Goal: Information Seeking & Learning: Learn about a topic

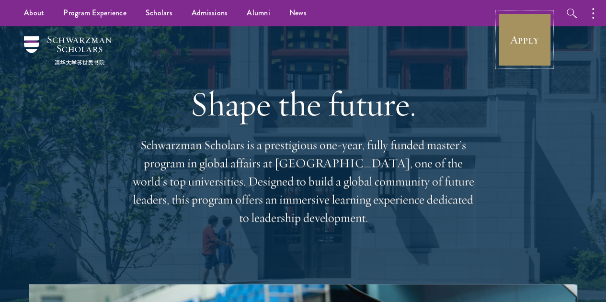
click at [550, 42] on link "Apply" at bounding box center [525, 40] width 54 height 54
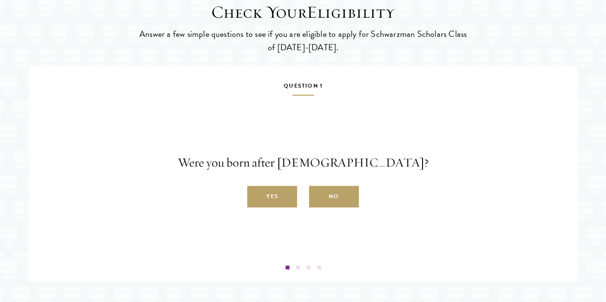
scroll to position [1567, 0]
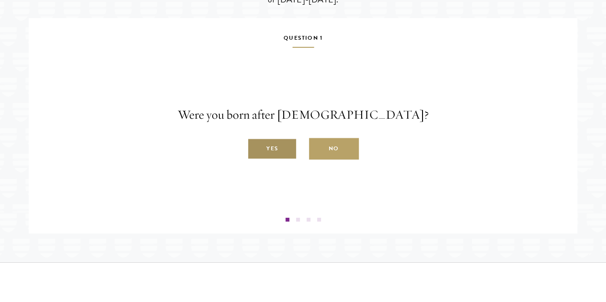
click at [278, 160] on label "Yes" at bounding box center [272, 150] width 50 height 22
click at [281, 160] on label "Yes" at bounding box center [272, 150] width 50 height 22
click at [256, 148] on input "Yes" at bounding box center [251, 143] width 9 height 9
click at [275, 160] on label "Yes" at bounding box center [272, 150] width 50 height 22
click at [256, 148] on input "Yes" at bounding box center [251, 143] width 9 height 9
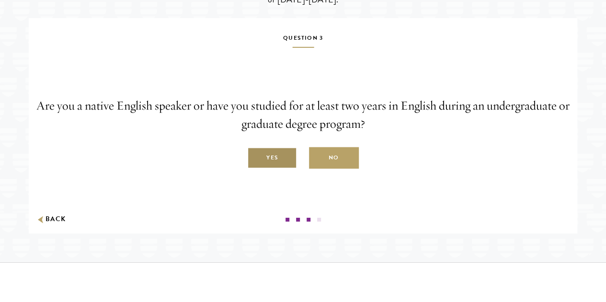
click at [271, 169] on label "Yes" at bounding box center [272, 159] width 50 height 22
click at [256, 157] on input "Yes" at bounding box center [251, 153] width 9 height 9
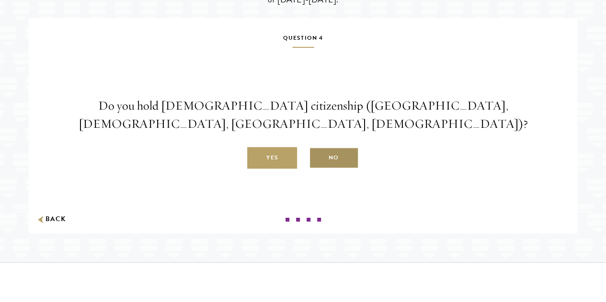
click at [322, 169] on label "No" at bounding box center [334, 159] width 50 height 22
click at [318, 157] on input "No" at bounding box center [313, 153] width 9 height 9
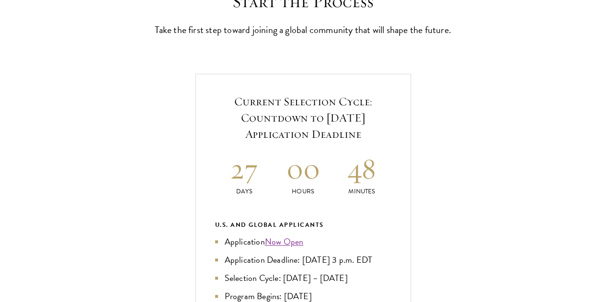
scroll to position [335, 0]
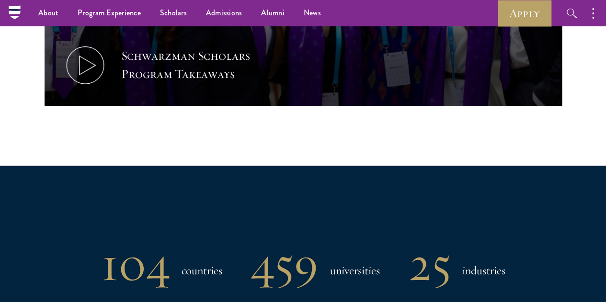
scroll to position [479, 0]
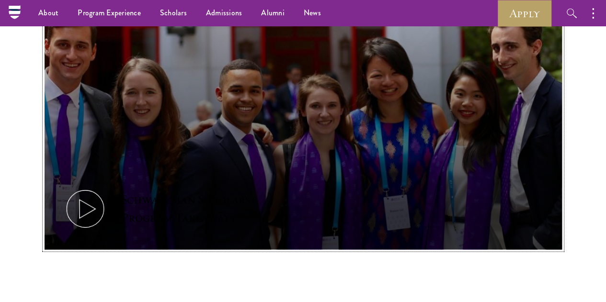
click at [73, 203] on icon at bounding box center [85, 208] width 43 height 43
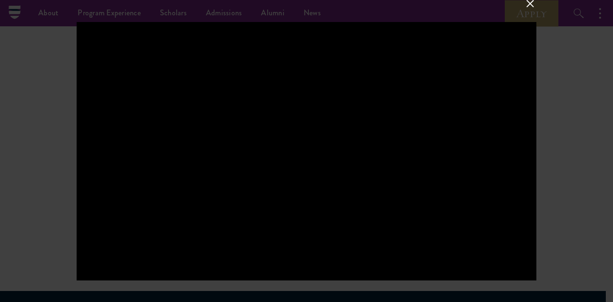
click at [594, 85] on div at bounding box center [306, 151] width 613 height 302
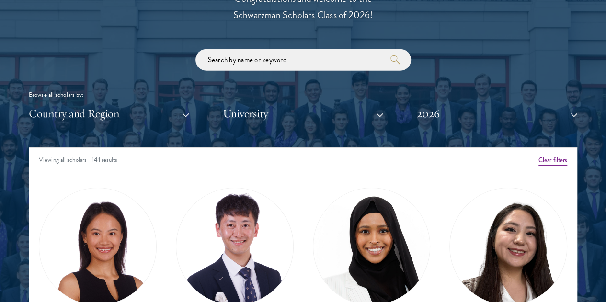
scroll to position [1198, 0]
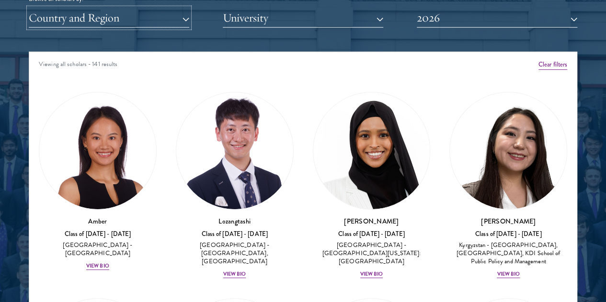
click at [154, 28] on button "Country and Region" at bounding box center [109, 18] width 161 height 20
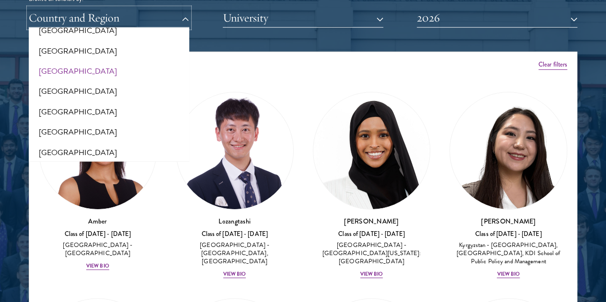
scroll to position [0, 0]
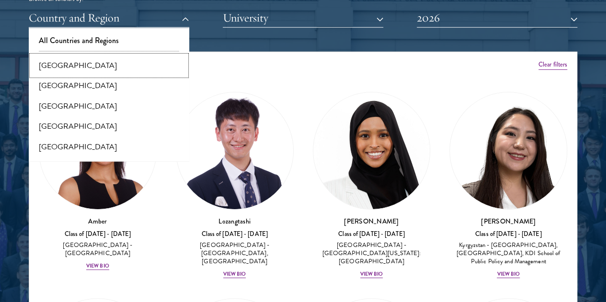
click at [88, 76] on button "[GEOGRAPHIC_DATA]" at bounding box center [109, 66] width 155 height 20
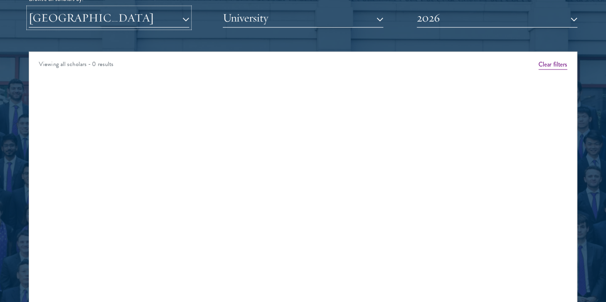
click at [122, 28] on button "[GEOGRAPHIC_DATA]" at bounding box center [109, 18] width 161 height 20
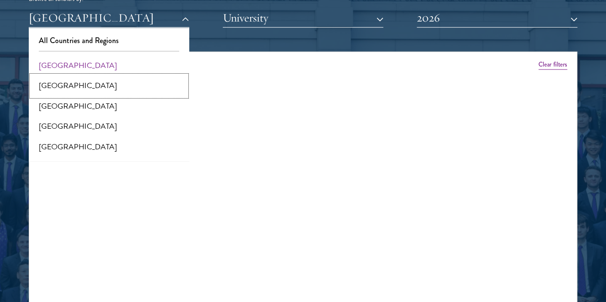
click at [100, 96] on button "[GEOGRAPHIC_DATA]" at bounding box center [109, 86] width 155 height 20
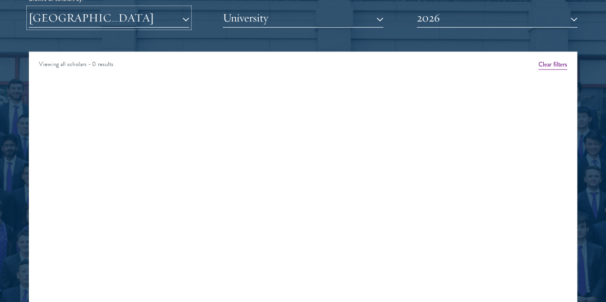
click at [107, 28] on button "[GEOGRAPHIC_DATA]" at bounding box center [109, 18] width 161 height 20
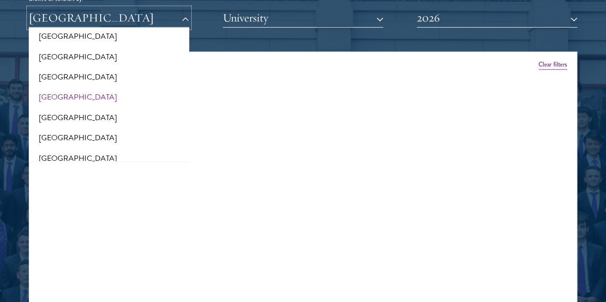
scroll to position [240, 0]
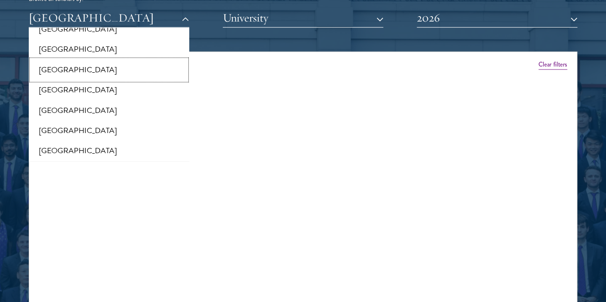
click at [80, 80] on button "[GEOGRAPHIC_DATA]" at bounding box center [109, 70] width 155 height 20
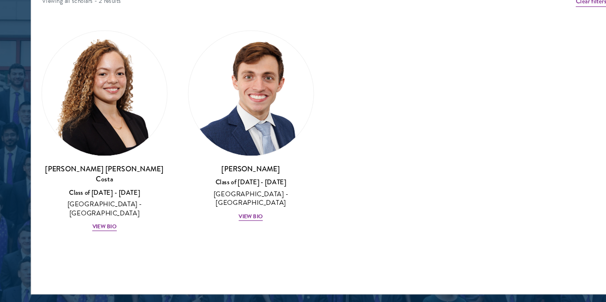
scroll to position [1244, 0]
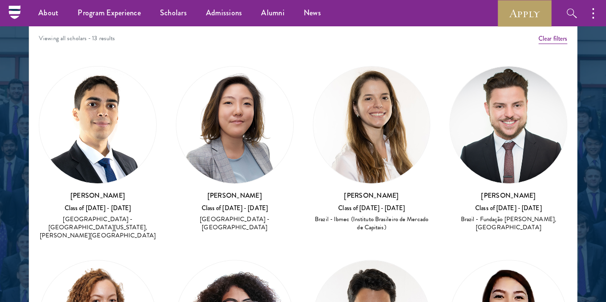
scroll to position [1223, 0]
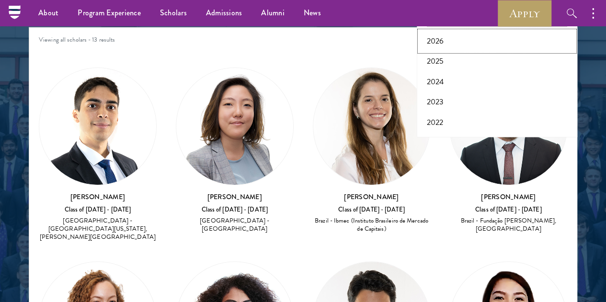
click at [471, 51] on button "2026" at bounding box center [497, 41] width 155 height 20
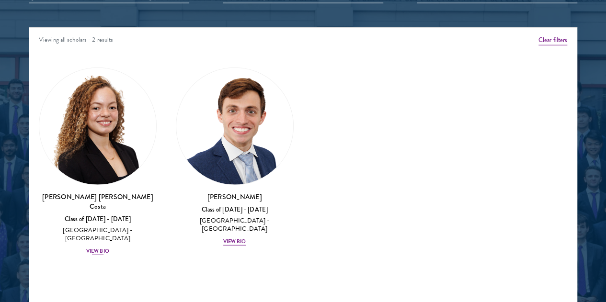
scroll to position [1318, 0]
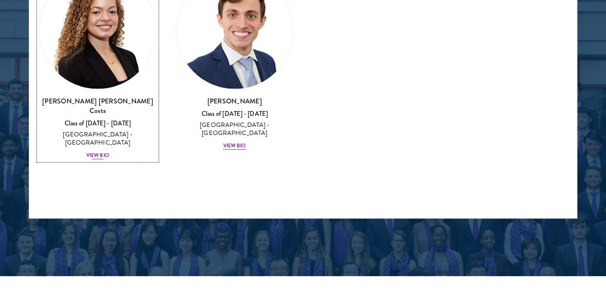
click at [109, 89] on img at bounding box center [97, 30] width 117 height 117
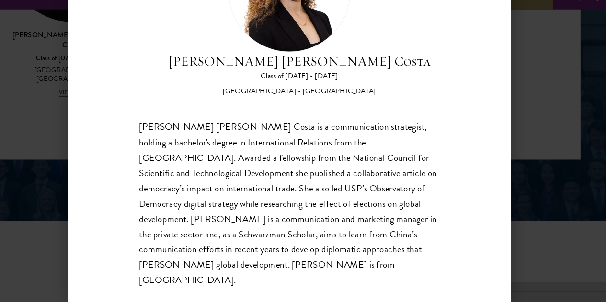
scroll to position [1369, 0]
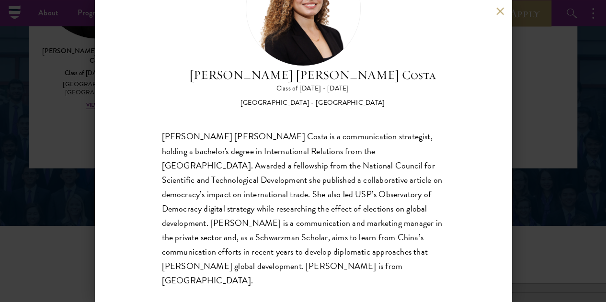
click at [532, 60] on div "[PERSON_NAME] [PERSON_NAME] Costa Class of [DATE] - [DATE] [GEOGRAPHIC_DATA] - …" at bounding box center [303, 151] width 606 height 302
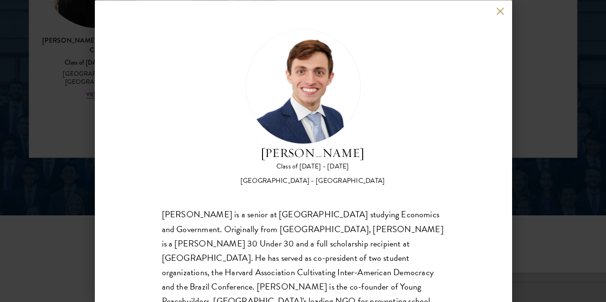
click at [496, 9] on div "[PERSON_NAME] Class of [DATE] - [DATE] [GEOGRAPHIC_DATA] - [GEOGRAPHIC_DATA] [P…" at bounding box center [303, 151] width 417 height 302
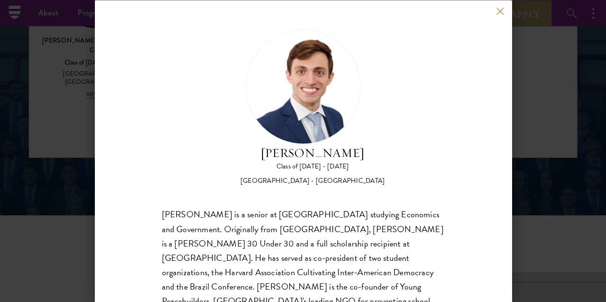
scroll to position [1283, 0]
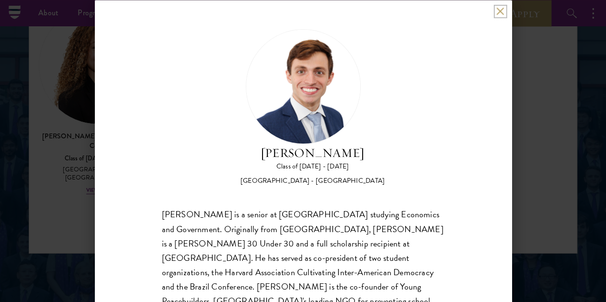
click at [499, 11] on button at bounding box center [500, 11] width 8 height 8
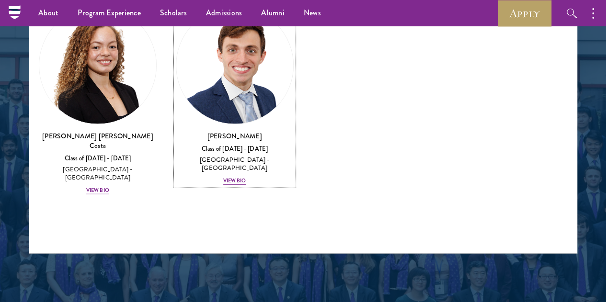
scroll to position [1188, 0]
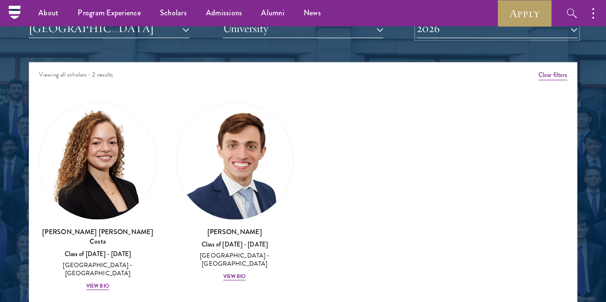
click at [481, 38] on button "2026" at bounding box center [497, 29] width 161 height 20
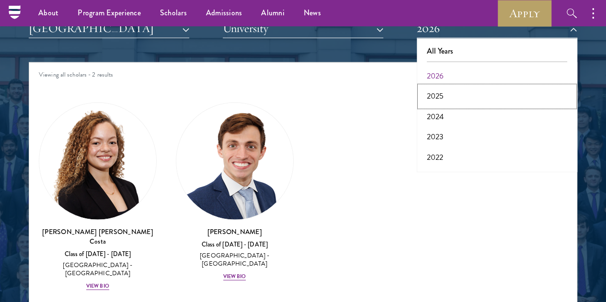
click at [453, 106] on button "2025" at bounding box center [497, 96] width 155 height 20
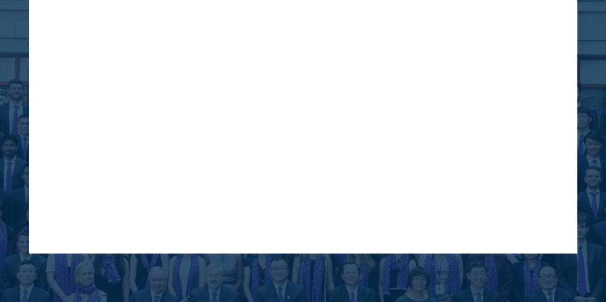
scroll to position [1188, 0]
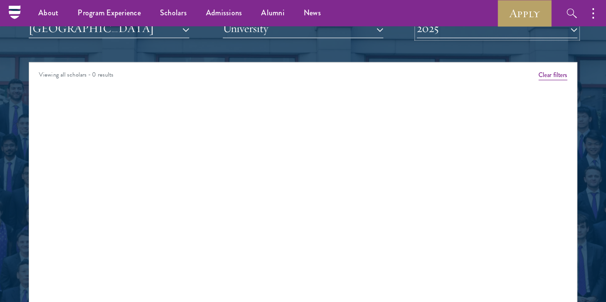
click at [440, 38] on button "2025" at bounding box center [497, 29] width 161 height 20
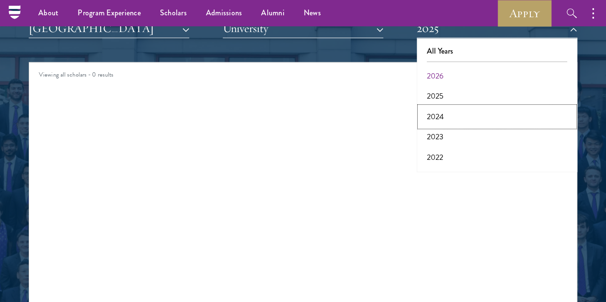
click at [448, 127] on button "2024" at bounding box center [497, 117] width 155 height 20
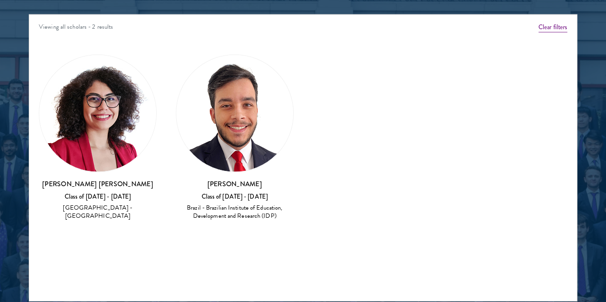
scroll to position [1188, 0]
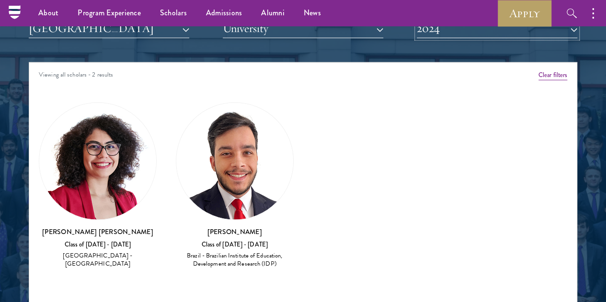
click at [478, 38] on button "2024" at bounding box center [497, 29] width 161 height 20
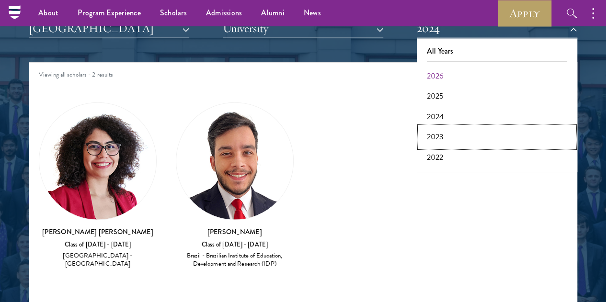
click at [441, 147] on button "2023" at bounding box center [497, 137] width 155 height 20
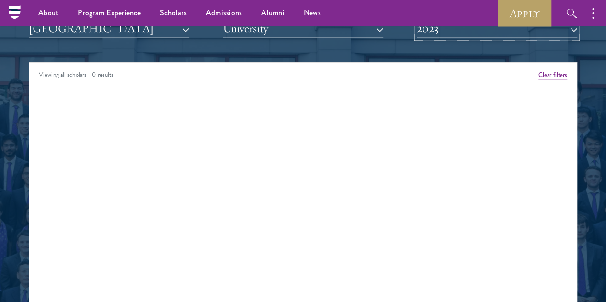
click at [445, 38] on button "2023" at bounding box center [497, 29] width 161 height 20
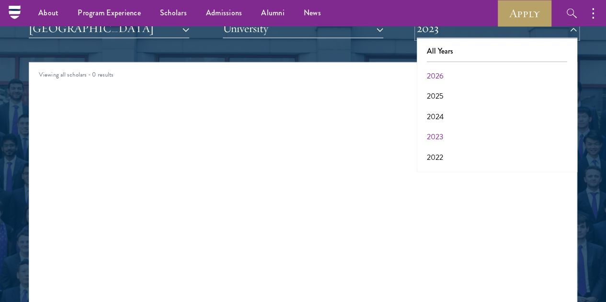
scroll to position [48, 0]
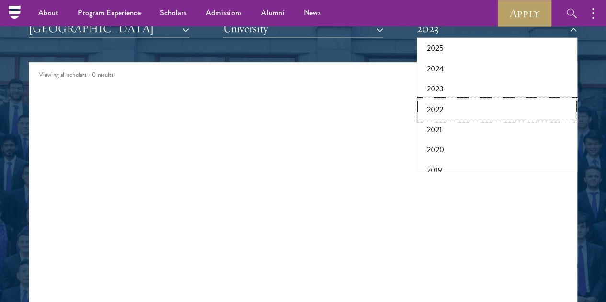
click at [445, 120] on button "2022" at bounding box center [497, 110] width 155 height 20
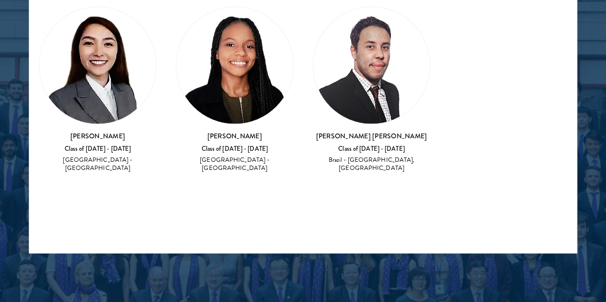
scroll to position [1235, 0]
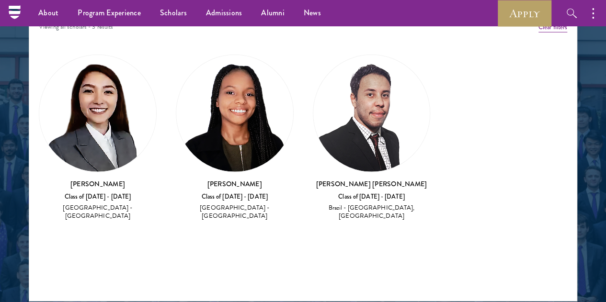
click at [447, 92] on button "2021" at bounding box center [497, 82] width 155 height 20
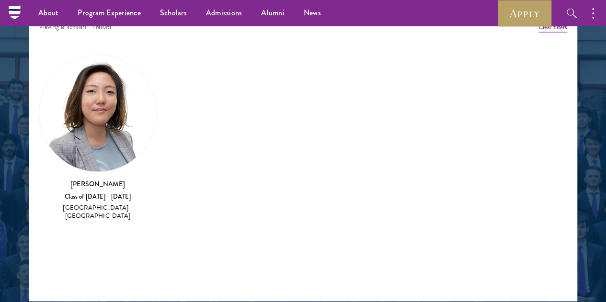
click at [440, 76] on div "Scholar Directory Congratulations and welcome to the Schwarzman Scholars Class …" at bounding box center [303, 63] width 549 height 477
click at [449, 64] on button "2020" at bounding box center [497, 54] width 155 height 20
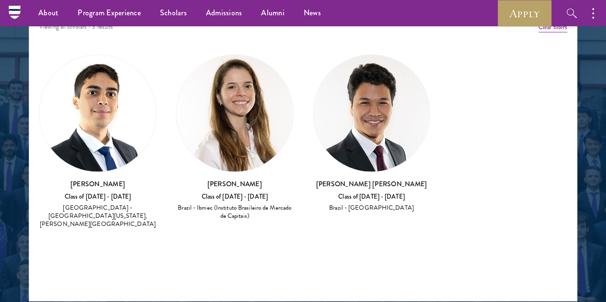
click at [456, 38] on button "2026" at bounding box center [497, 28] width 155 height 20
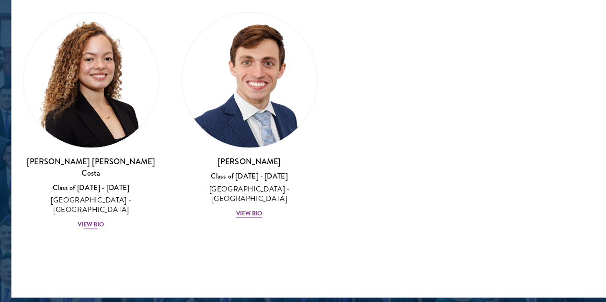
scroll to position [1238, 0]
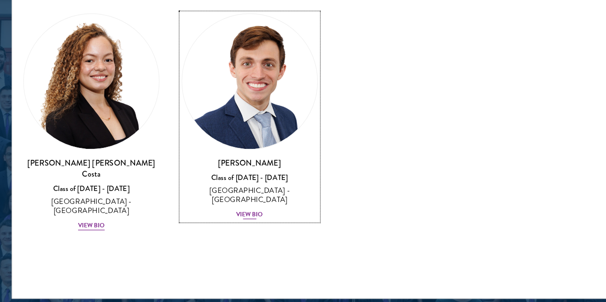
click at [203, 169] on img at bounding box center [234, 110] width 117 height 117
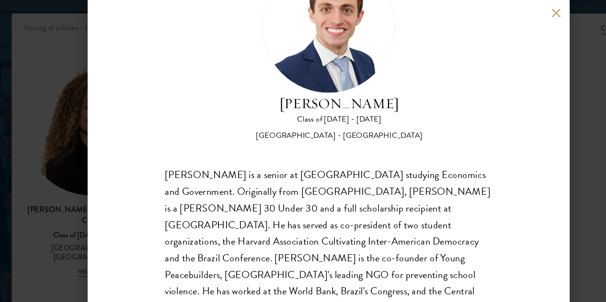
scroll to position [1323, 0]
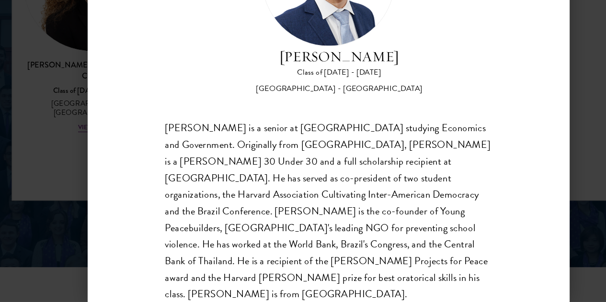
click at [46, 176] on div "[PERSON_NAME] Class of [DATE] - [DATE] [GEOGRAPHIC_DATA] - [GEOGRAPHIC_DATA] [P…" at bounding box center [303, 151] width 606 height 302
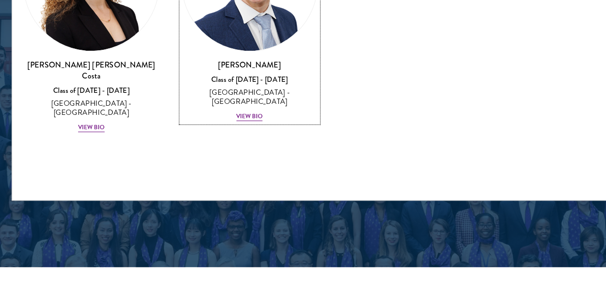
scroll to position [1239, 0]
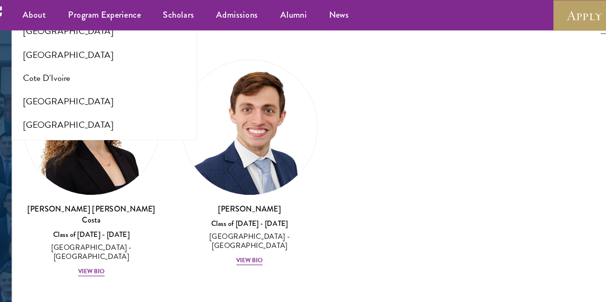
scroll to position [405, 0]
click at [63, 16] on button "[GEOGRAPHIC_DATA]" at bounding box center [109, 6] width 155 height 20
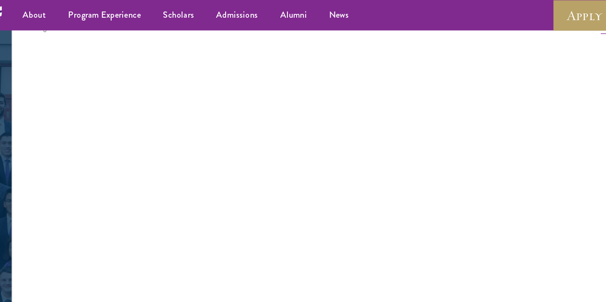
click at [439, 55] on button "2025" at bounding box center [497, 45] width 155 height 20
click at [449, 76] on button "2024" at bounding box center [497, 66] width 155 height 20
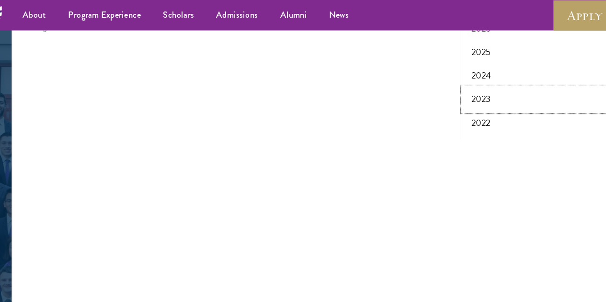
drag, startPoint x: 447, startPoint y: 188, endPoint x: 450, endPoint y: 162, distance: 26.5
click at [447, 96] on button "2023" at bounding box center [497, 86] width 155 height 20
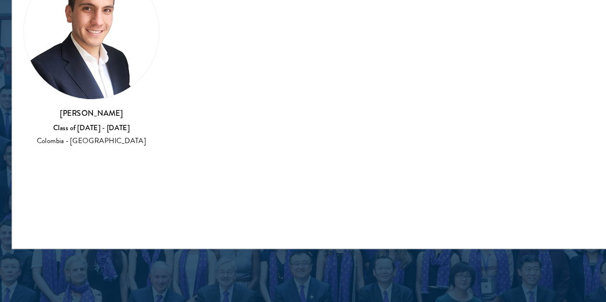
scroll to position [1239, 0]
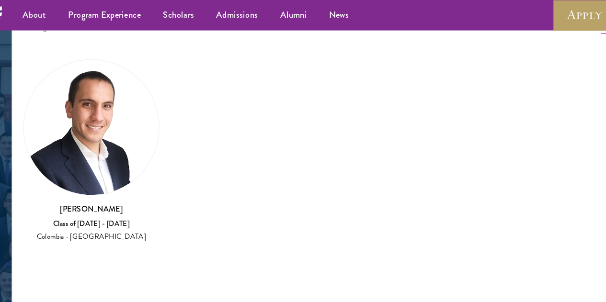
click at [450, 75] on button "2022" at bounding box center [497, 65] width 155 height 20
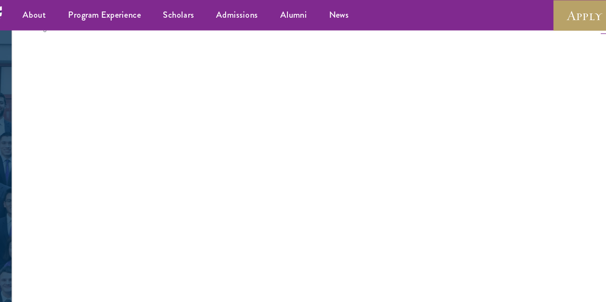
click at [441, 54] on button "2021" at bounding box center [497, 44] width 155 height 20
click at [440, 73] on div "Scholar Directory Congratulations and welcome to the Schwarzman Scholars Class …" at bounding box center [303, 59] width 549 height 477
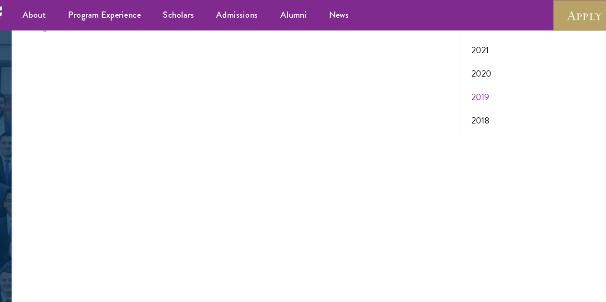
scroll to position [125, 0]
drag, startPoint x: 447, startPoint y: 142, endPoint x: 448, endPoint y: 102, distance: 39.8
click at [446, 57] on button "2020" at bounding box center [497, 47] width 155 height 20
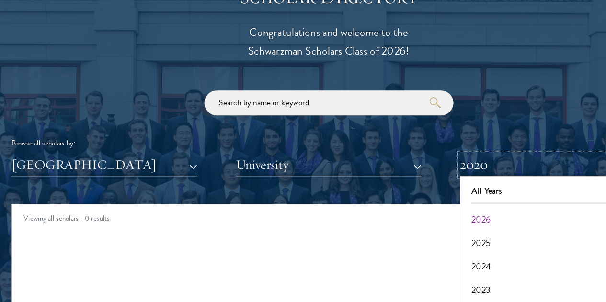
scroll to position [1157, 0]
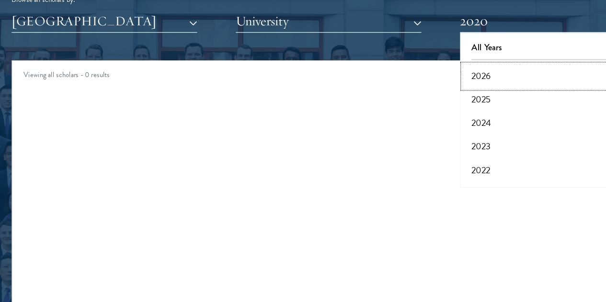
click at [453, 117] on button "2026" at bounding box center [497, 107] width 155 height 20
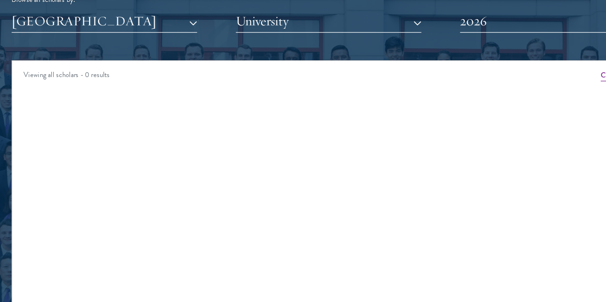
scroll to position [1239, 0]
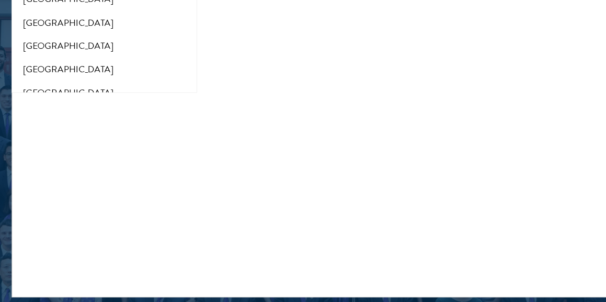
scroll to position [332, 0]
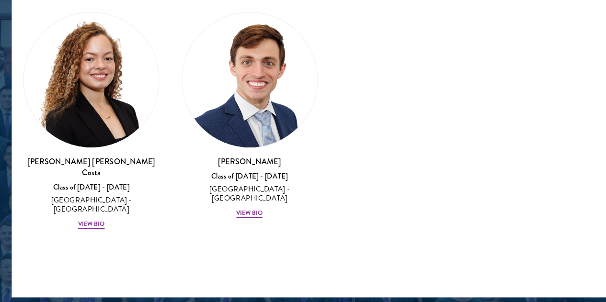
click at [436, 35] on button "2026" at bounding box center [497, 24] width 155 height 20
click at [445, 55] on button "2025" at bounding box center [497, 45] width 155 height 20
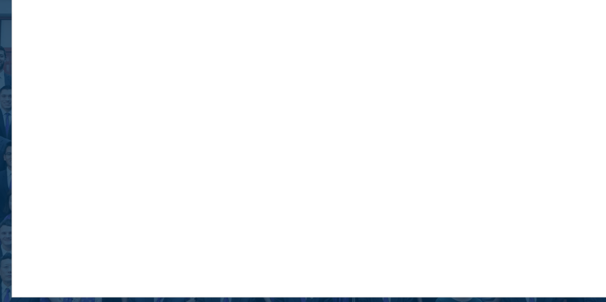
click at [439, 75] on button "2024" at bounding box center [497, 65] width 155 height 20
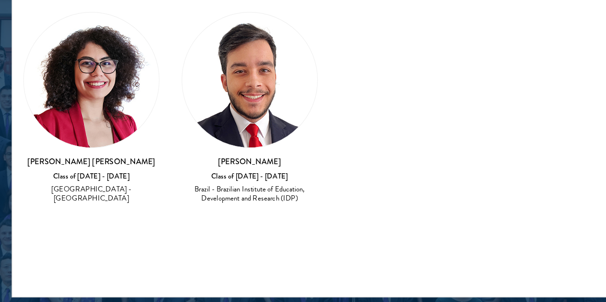
click at [441, 95] on button "2023" at bounding box center [497, 85] width 155 height 20
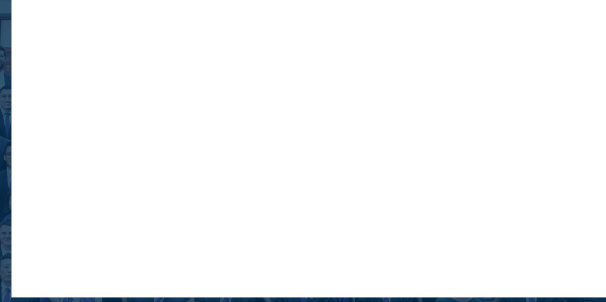
click at [422, 74] on div "Scholar Directory Congratulations and welcome to the Schwarzman Scholars Class …" at bounding box center [303, 59] width 549 height 477
click at [445, 75] on button "2022" at bounding box center [497, 65] width 155 height 20
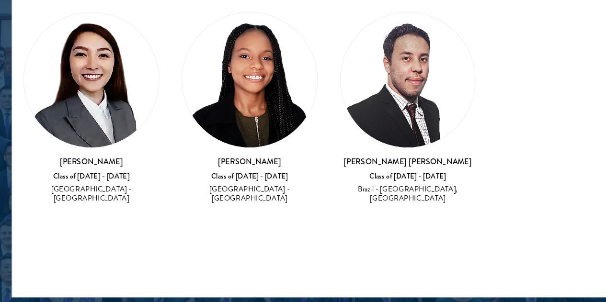
click at [443, 53] on button "2021" at bounding box center [497, 43] width 155 height 20
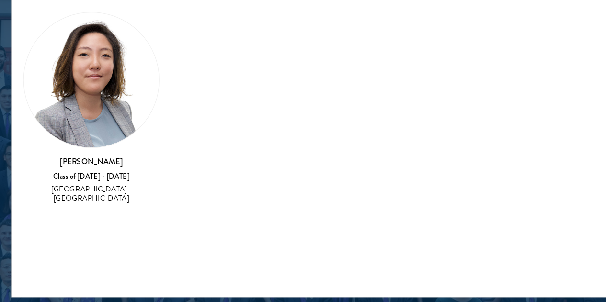
click at [442, 33] on button "2022" at bounding box center [497, 23] width 155 height 20
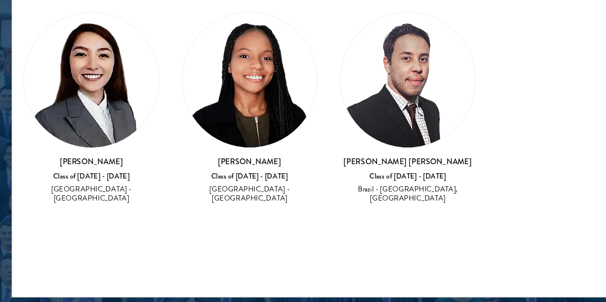
click at [448, 73] on button "2020" at bounding box center [497, 63] width 155 height 20
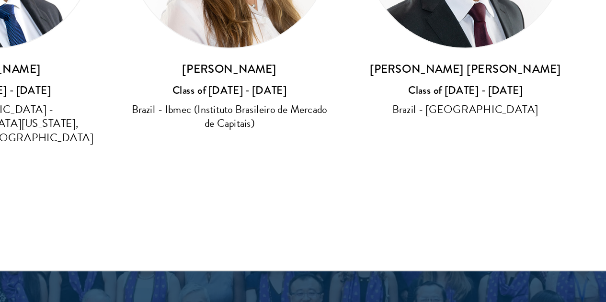
scroll to position [1281, 0]
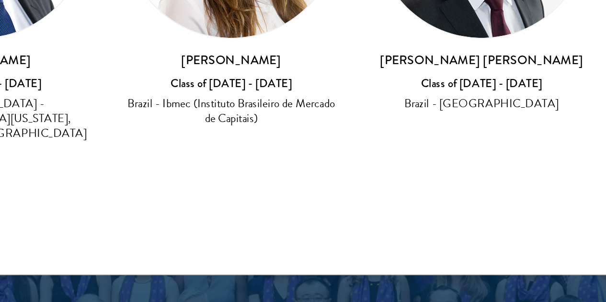
click at [369, 127] on img at bounding box center [371, 68] width 117 height 117
click at [367, 127] on img at bounding box center [371, 68] width 117 height 117
click at [369, 168] on div "Thiago Chang Ho Felipe Class of 2019 - 2020 Brazil - Federal University of Mina…" at bounding box center [372, 88] width 118 height 159
click at [368, 143] on h3 "[PERSON_NAME] [PERSON_NAME]" at bounding box center [372, 139] width 118 height 10
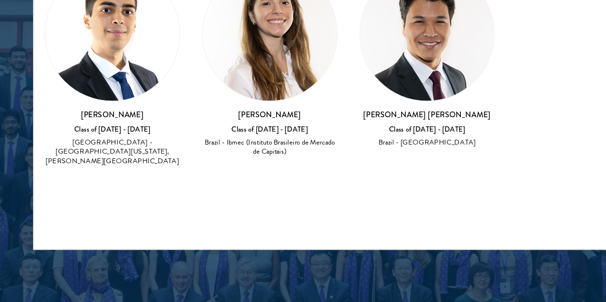
scroll to position [1280, 0]
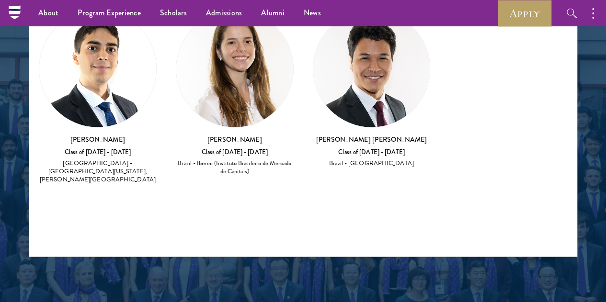
click at [204, 127] on img at bounding box center [234, 69] width 117 height 117
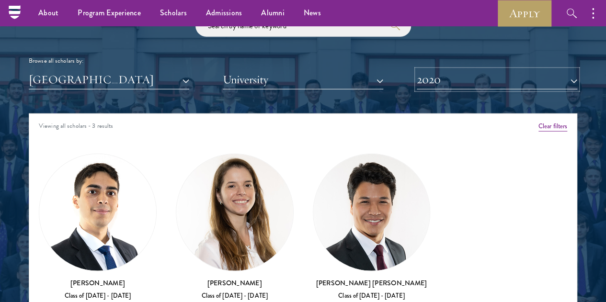
click at [492, 90] on button "2020" at bounding box center [497, 80] width 161 height 20
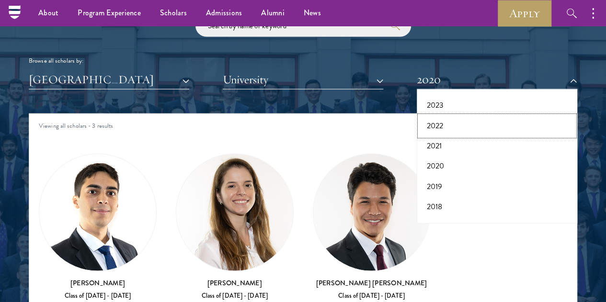
click at [453, 136] on button "2022" at bounding box center [497, 126] width 155 height 20
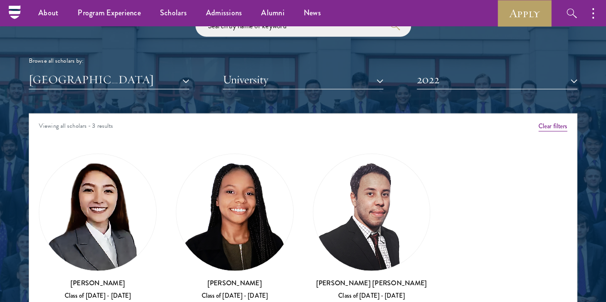
scroll to position [1280, 0]
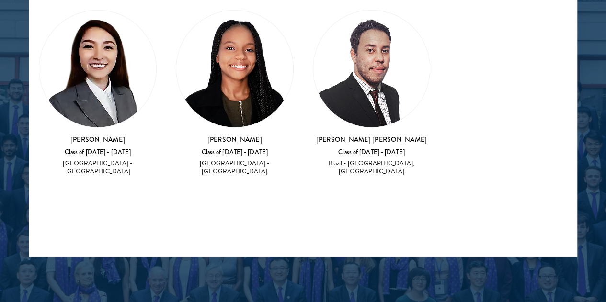
click at [343, 127] on img at bounding box center [371, 69] width 117 height 117
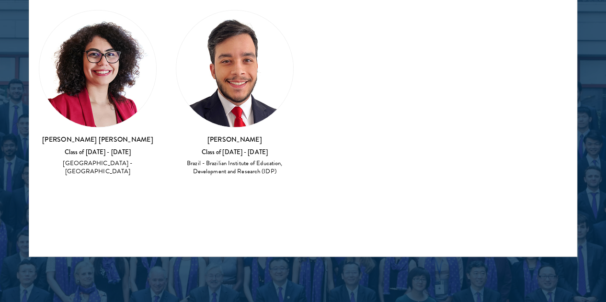
drag, startPoint x: 388, startPoint y: 139, endPoint x: 376, endPoint y: 140, distance: 12.0
click at [381, 139] on div "Amber Class of 2025 - 2026 China - Peking University View Bio Cirenquji Class o…" at bounding box center [303, 96] width 548 height 199
click at [265, 127] on img at bounding box center [234, 69] width 117 height 117
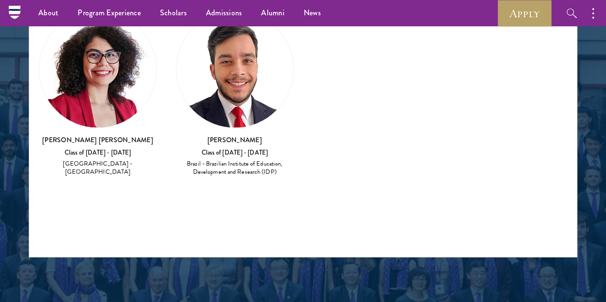
scroll to position [1280, 0]
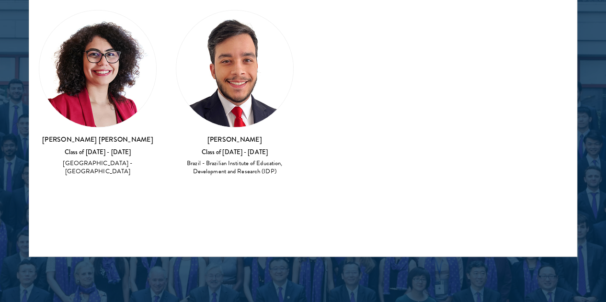
drag, startPoint x: 549, startPoint y: 67, endPoint x: 443, endPoint y: 104, distance: 112.3
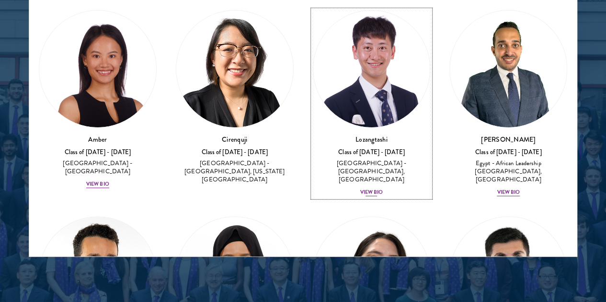
click at [358, 127] on img at bounding box center [371, 69] width 117 height 117
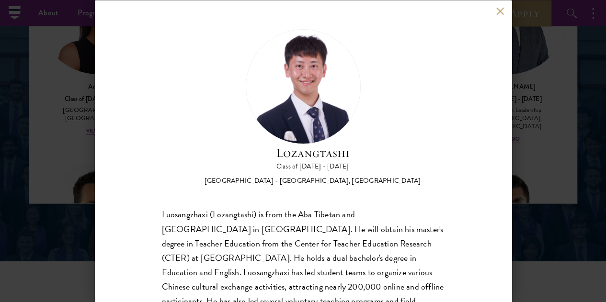
scroll to position [1142, 0]
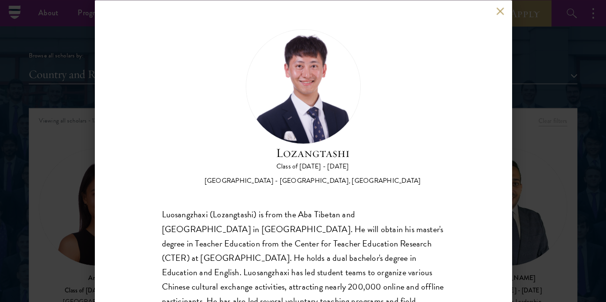
click at [564, 49] on div "Lozangtashi Class of [DATE] - [DATE] [GEOGRAPHIC_DATA] - [GEOGRAPHIC_DATA], [GE…" at bounding box center [303, 151] width 606 height 302
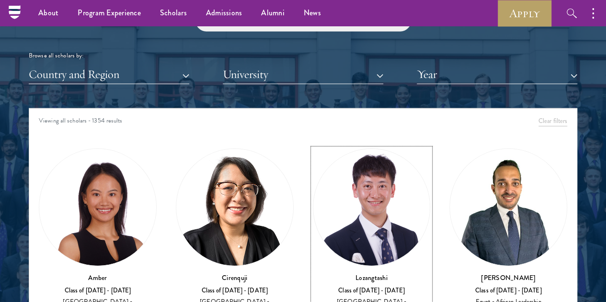
scroll to position [1251, 0]
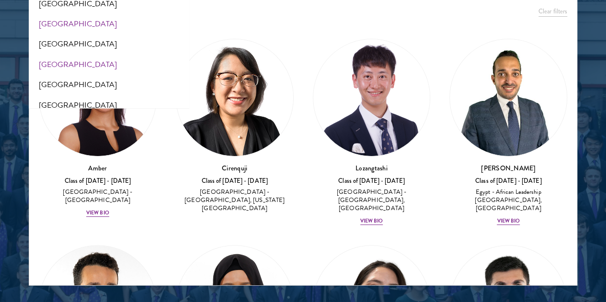
scroll to position [240, 0]
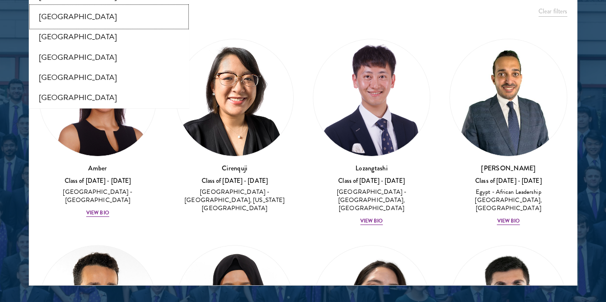
drag, startPoint x: 55, startPoint y: 159, endPoint x: 64, endPoint y: 151, distance: 12.3
click at [55, 27] on button "[GEOGRAPHIC_DATA]" at bounding box center [109, 17] width 155 height 20
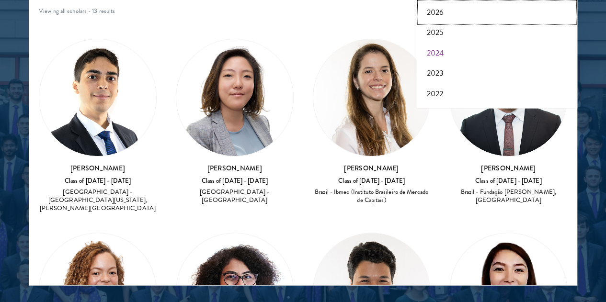
click at [442, 23] on button "2026" at bounding box center [497, 12] width 155 height 20
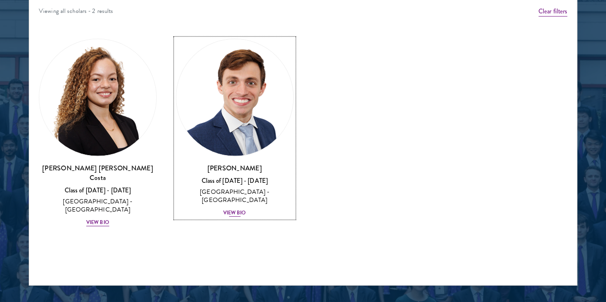
click at [215, 156] on img at bounding box center [234, 97] width 117 height 117
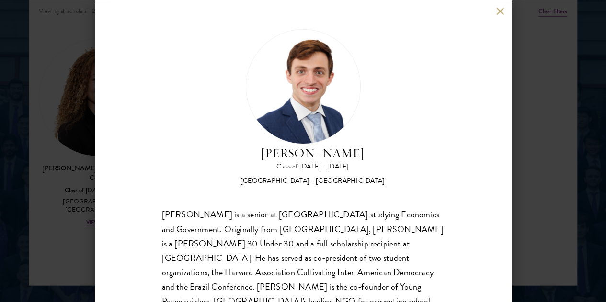
click at [52, 195] on div "[PERSON_NAME] Class of [DATE] - [DATE] [GEOGRAPHIC_DATA] - [GEOGRAPHIC_DATA] [P…" at bounding box center [303, 151] width 606 height 302
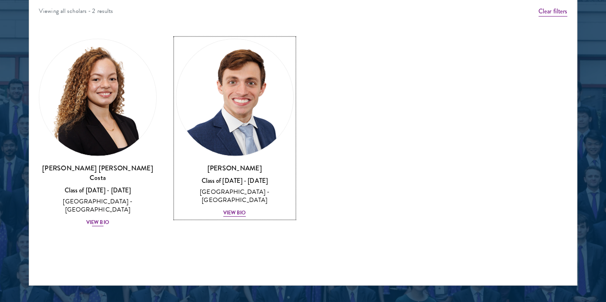
click at [100, 156] on img at bounding box center [97, 97] width 117 height 117
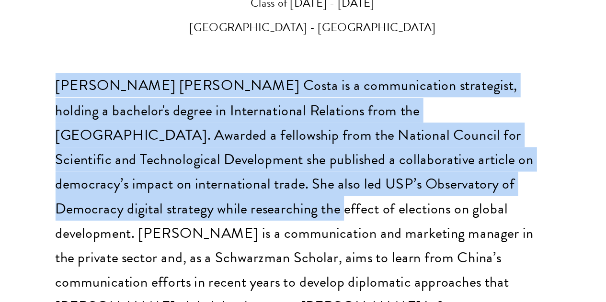
scroll to position [1297, 0]
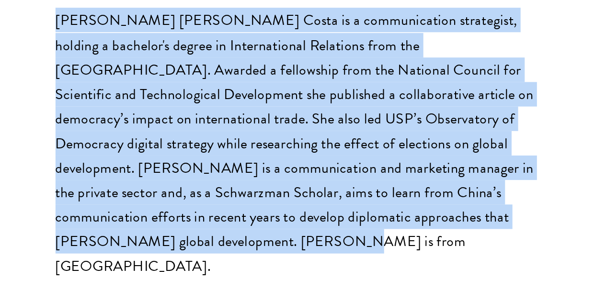
drag, startPoint x: 161, startPoint y: 142, endPoint x: 239, endPoint y: 264, distance: 144.4
click at [239, 264] on div "[PERSON_NAME] [PERSON_NAME] Costa Class of [DATE] - [DATE] [GEOGRAPHIC_DATA] - …" at bounding box center [303, 151] width 417 height 302
copy div "[PERSON_NAME] [PERSON_NAME] Costa is a communication strategist, holding a bach…"
click at [248, 201] on div "[PERSON_NAME] [PERSON_NAME] Costa is a communication strategist, holding a bach…" at bounding box center [303, 209] width 283 height 159
click at [277, 272] on div "[PERSON_NAME] [PERSON_NAME] Costa is a communication strategist, holding a bach…" at bounding box center [303, 209] width 283 height 159
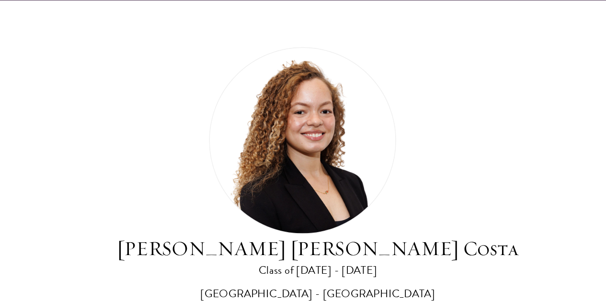
scroll to position [1148, 0]
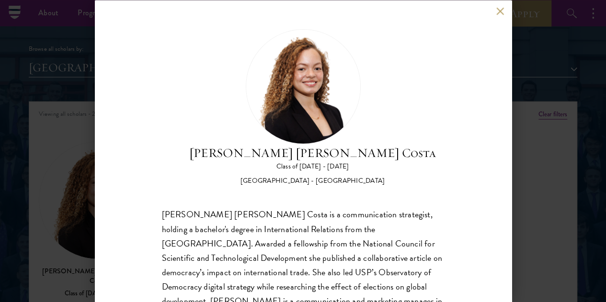
click at [521, 89] on div "[PERSON_NAME] [PERSON_NAME] Costa Class of [DATE] - [DATE] [GEOGRAPHIC_DATA] - …" at bounding box center [303, 151] width 606 height 302
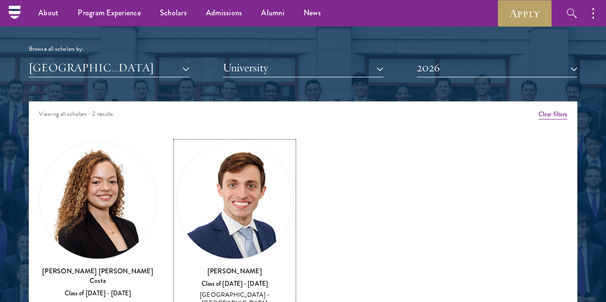
scroll to position [1245, 0]
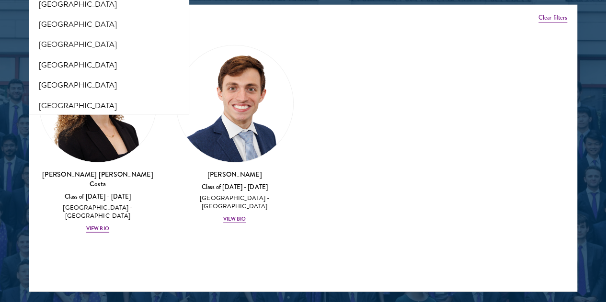
scroll to position [0, 0]
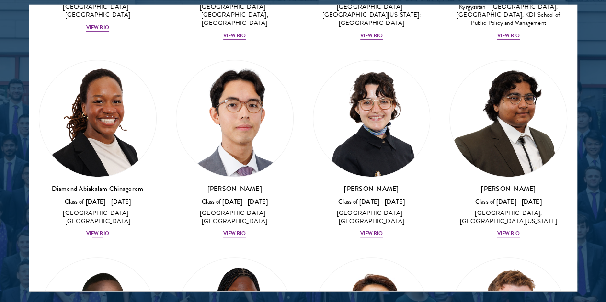
scroll to position [240, 0]
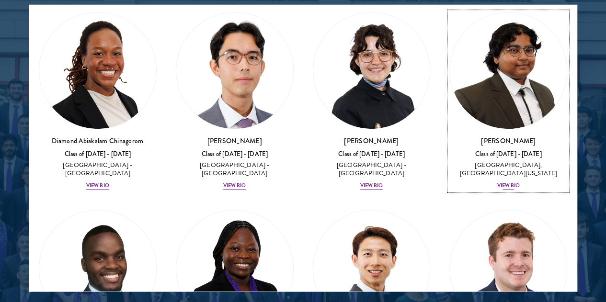
click at [510, 129] on img at bounding box center [508, 70] width 117 height 117
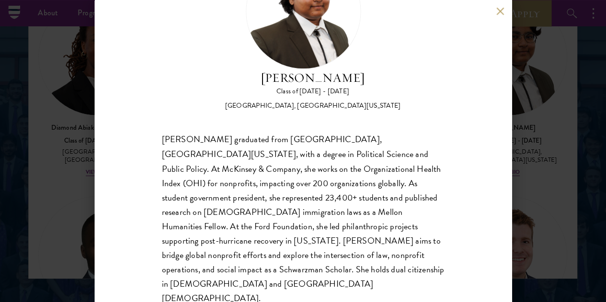
scroll to position [1258, 0]
click at [531, 109] on div "[PERSON_NAME] Class of [DATE] - [DATE] [GEOGRAPHIC_DATA] - [GEOGRAPHIC_DATA], […" at bounding box center [303, 151] width 606 height 302
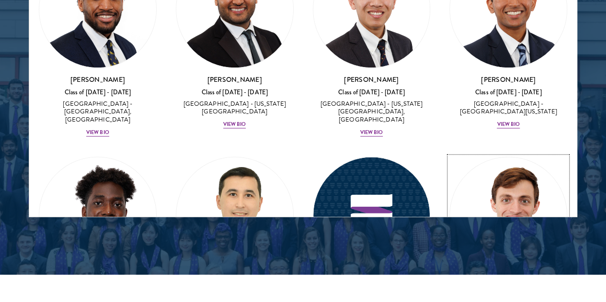
scroll to position [5989, 0]
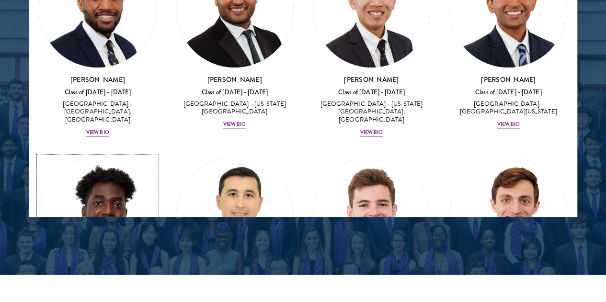
click at [80, 158] on img at bounding box center [97, 216] width 117 height 117
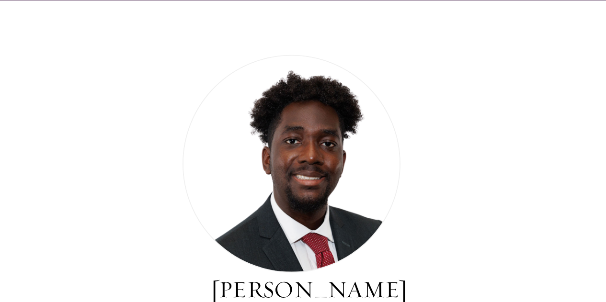
scroll to position [1238, 0]
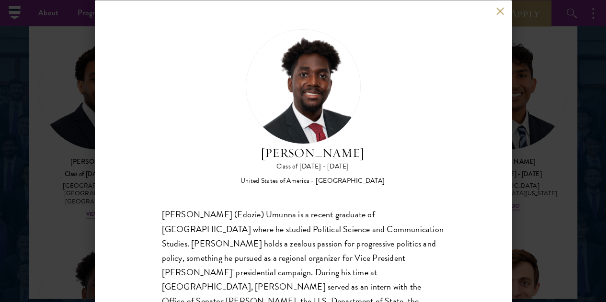
click at [501, 9] on button at bounding box center [500, 11] width 8 height 8
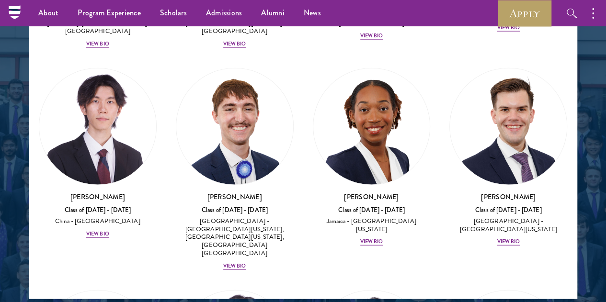
scroll to position [6573, 0]
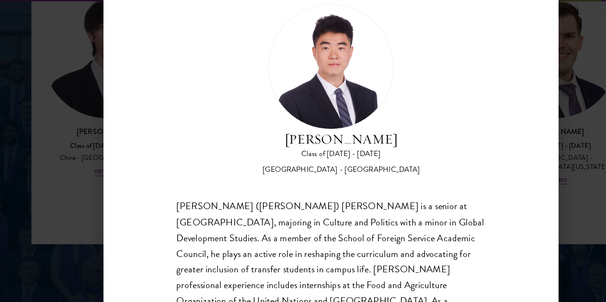
click at [537, 146] on div "[PERSON_NAME] Class of [DATE] - [DATE] [GEOGRAPHIC_DATA] - [GEOGRAPHIC_DATA] [P…" at bounding box center [303, 151] width 606 height 302
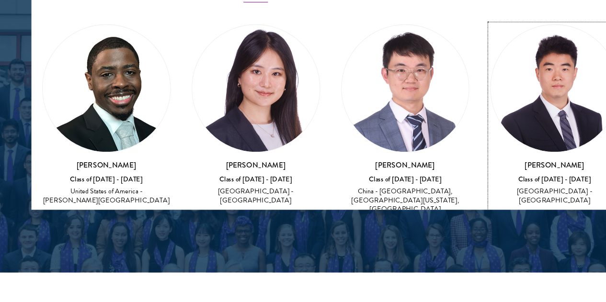
scroll to position [6735, 0]
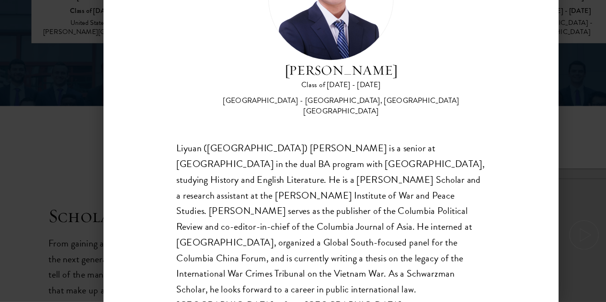
scroll to position [1473, 0]
click at [68, 201] on div "[PERSON_NAME] Class of [DATE] - [DATE] [GEOGRAPHIC_DATA] - [GEOGRAPHIC_DATA], […" at bounding box center [303, 151] width 606 height 302
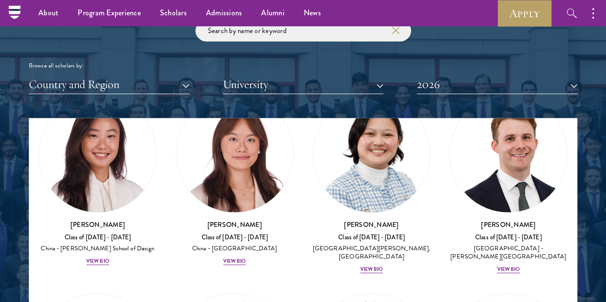
scroll to position [1131, 0]
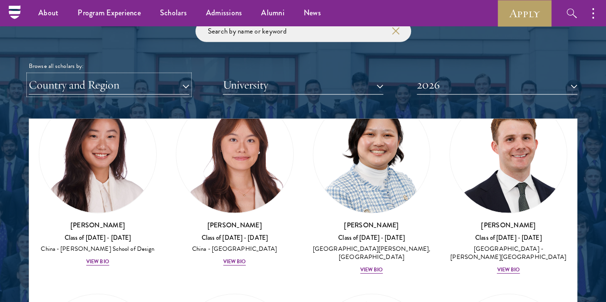
click at [100, 95] on button "Country and Region" at bounding box center [109, 85] width 161 height 20
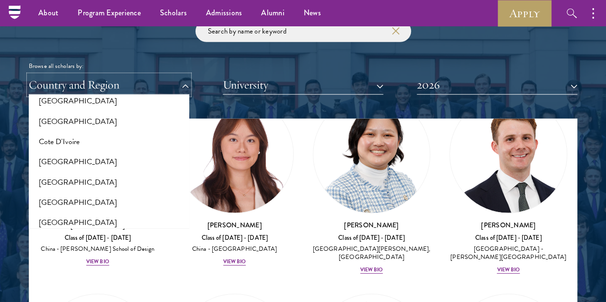
scroll to position [397, 0]
click at [62, 70] on button "[GEOGRAPHIC_DATA]" at bounding box center [109, 60] width 155 height 20
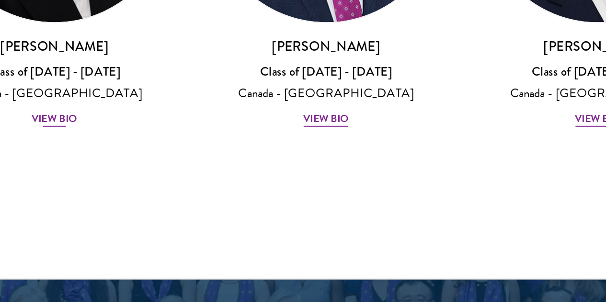
scroll to position [1279, 0]
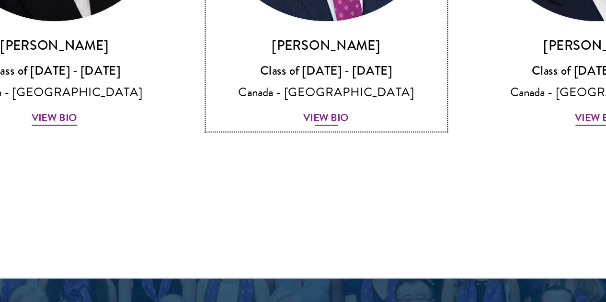
click at [225, 129] on img at bounding box center [234, 70] width 117 height 117
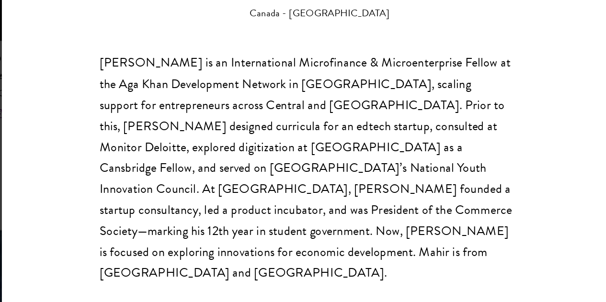
scroll to position [1285, 0]
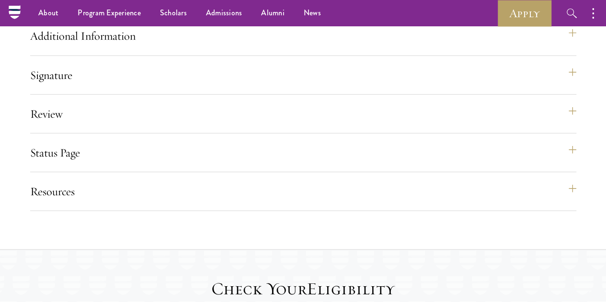
scroll to position [1242, 0]
